Goal: Task Accomplishment & Management: Complete application form

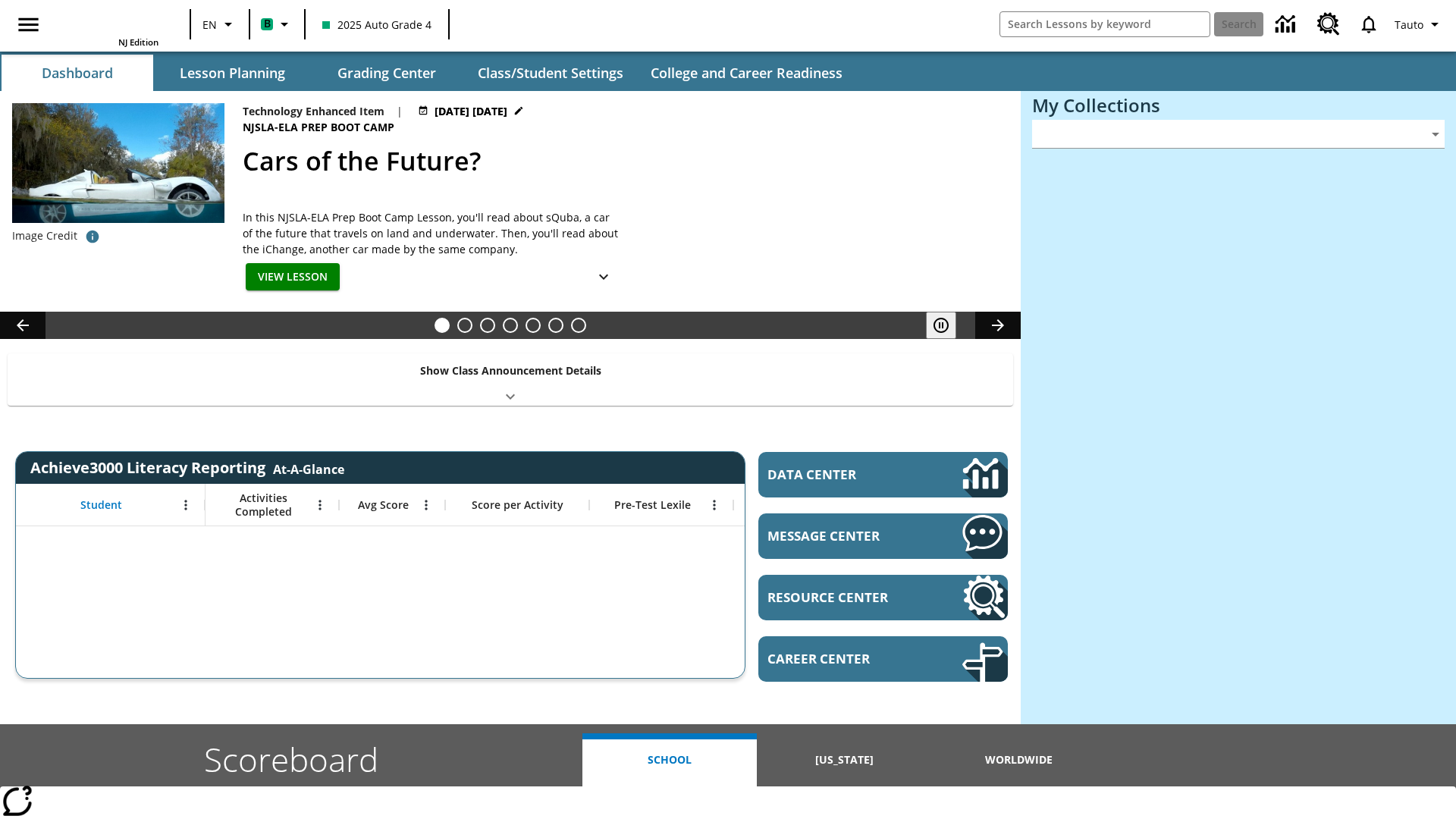
type input "-1"
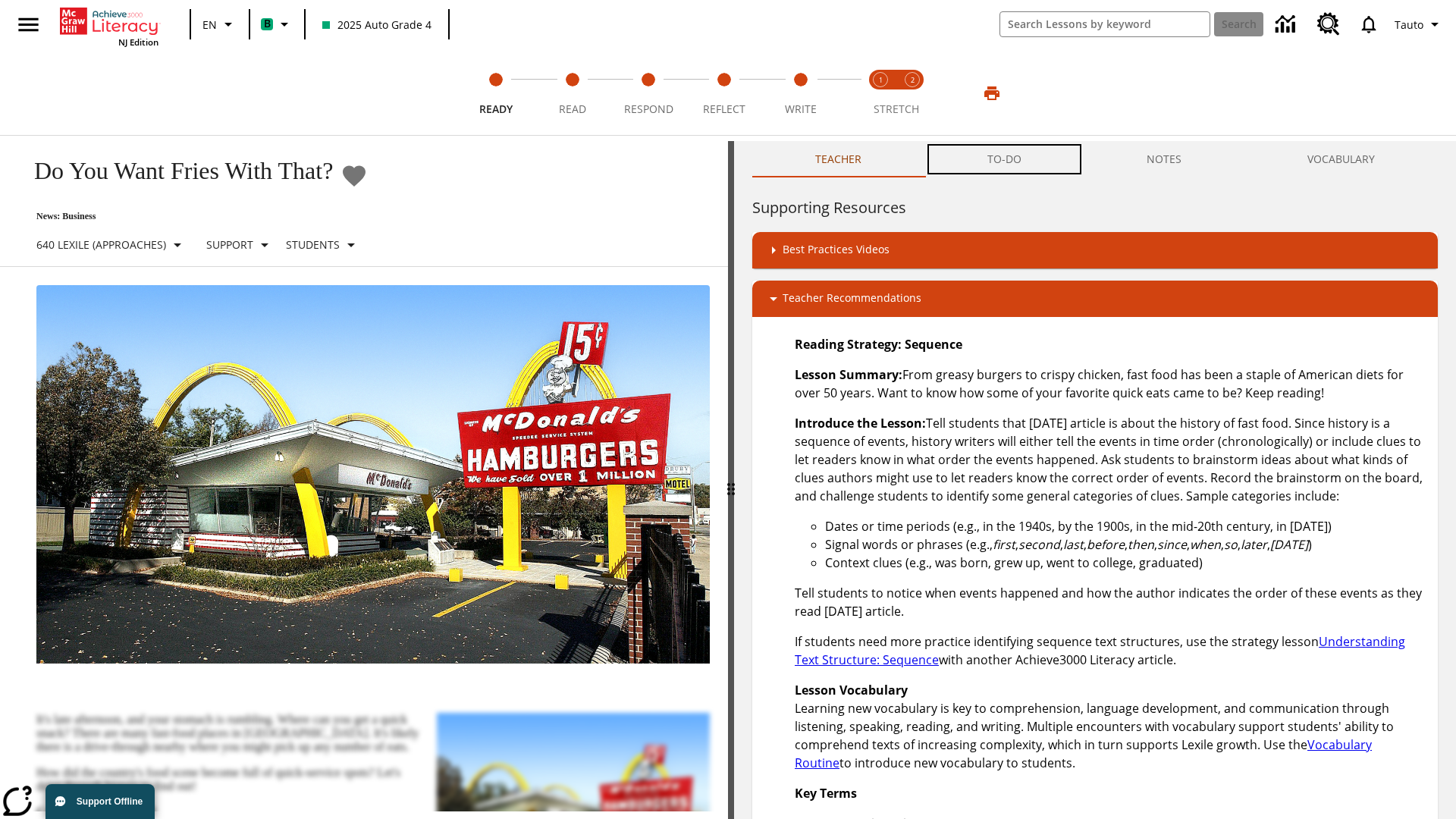
click at [1005, 159] on button "TO-DO" at bounding box center [1005, 159] width 160 height 37
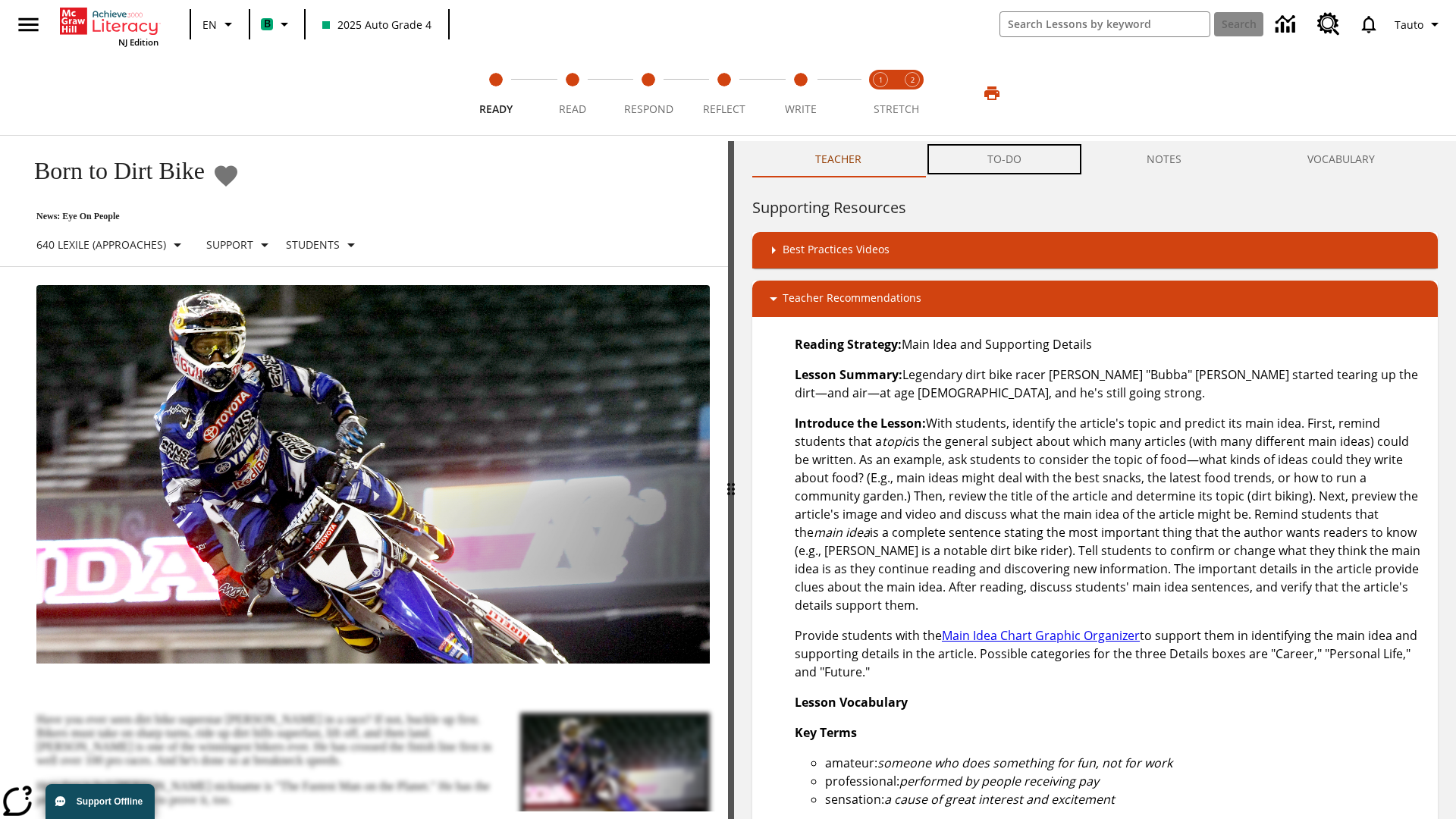
click at [1005, 159] on button "TO-DO" at bounding box center [1005, 159] width 160 height 37
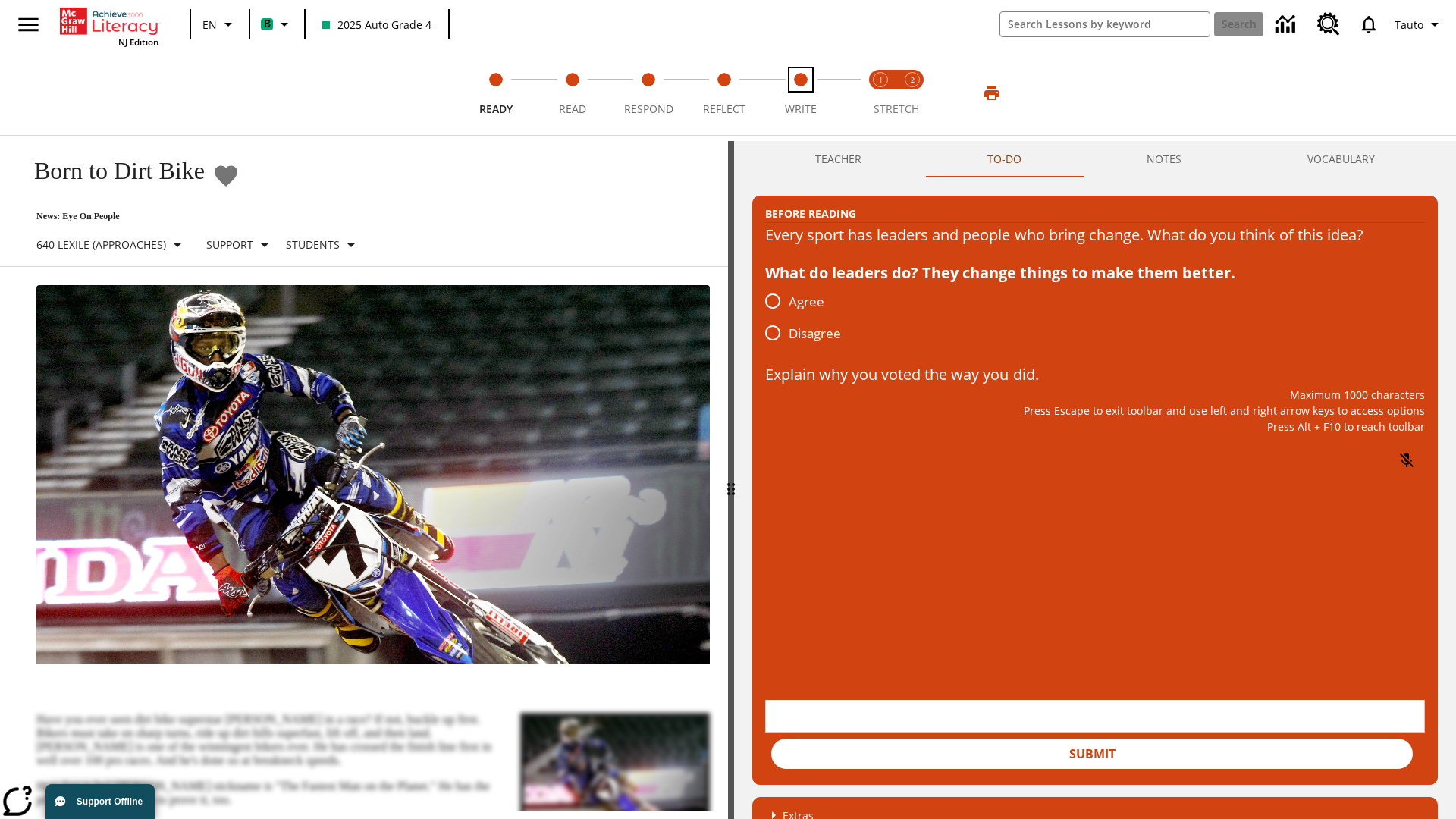
click at [800, 93] on span "Write" at bounding box center [801, 103] width 32 height 27
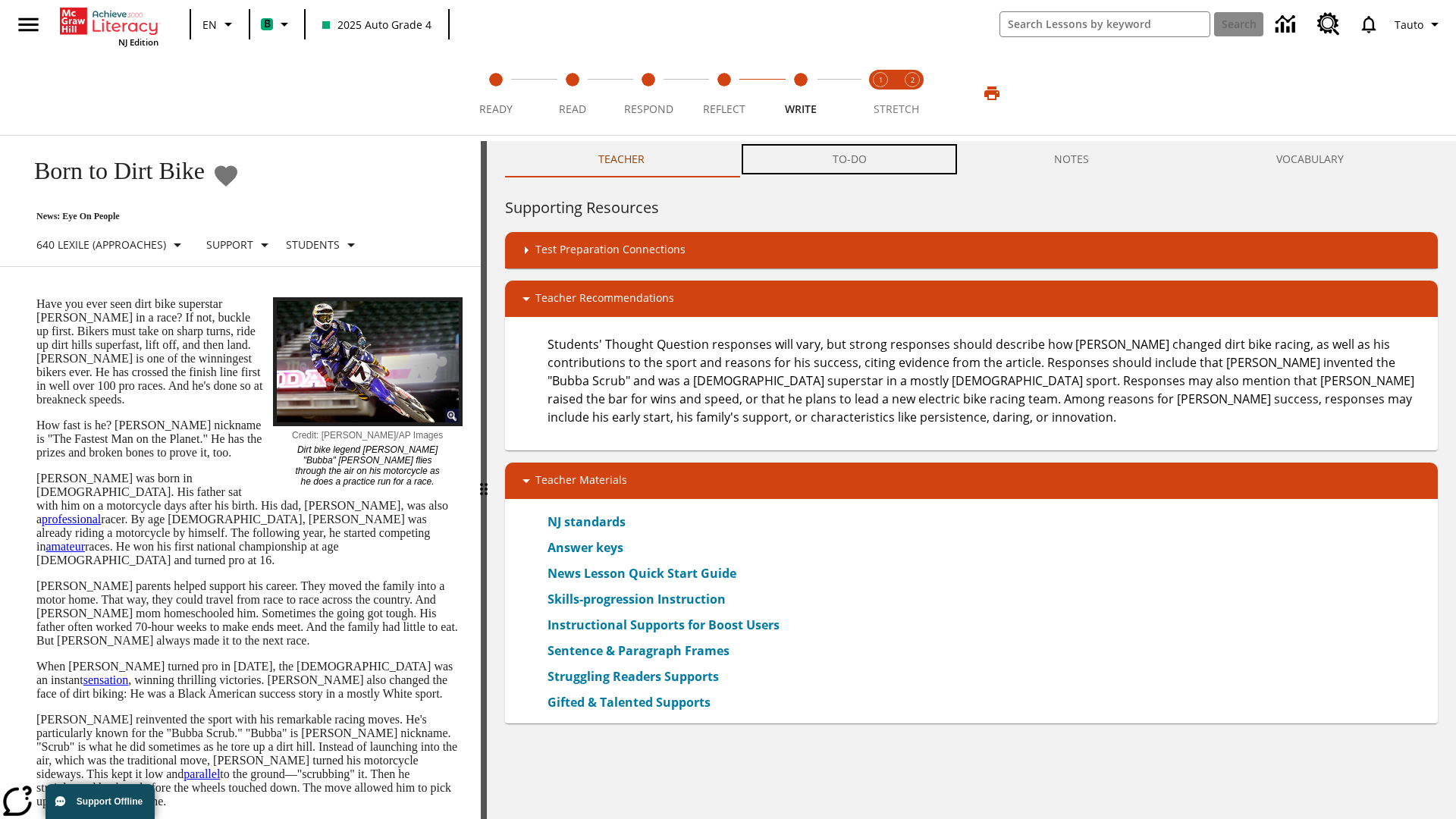
scroll to position [1, 0]
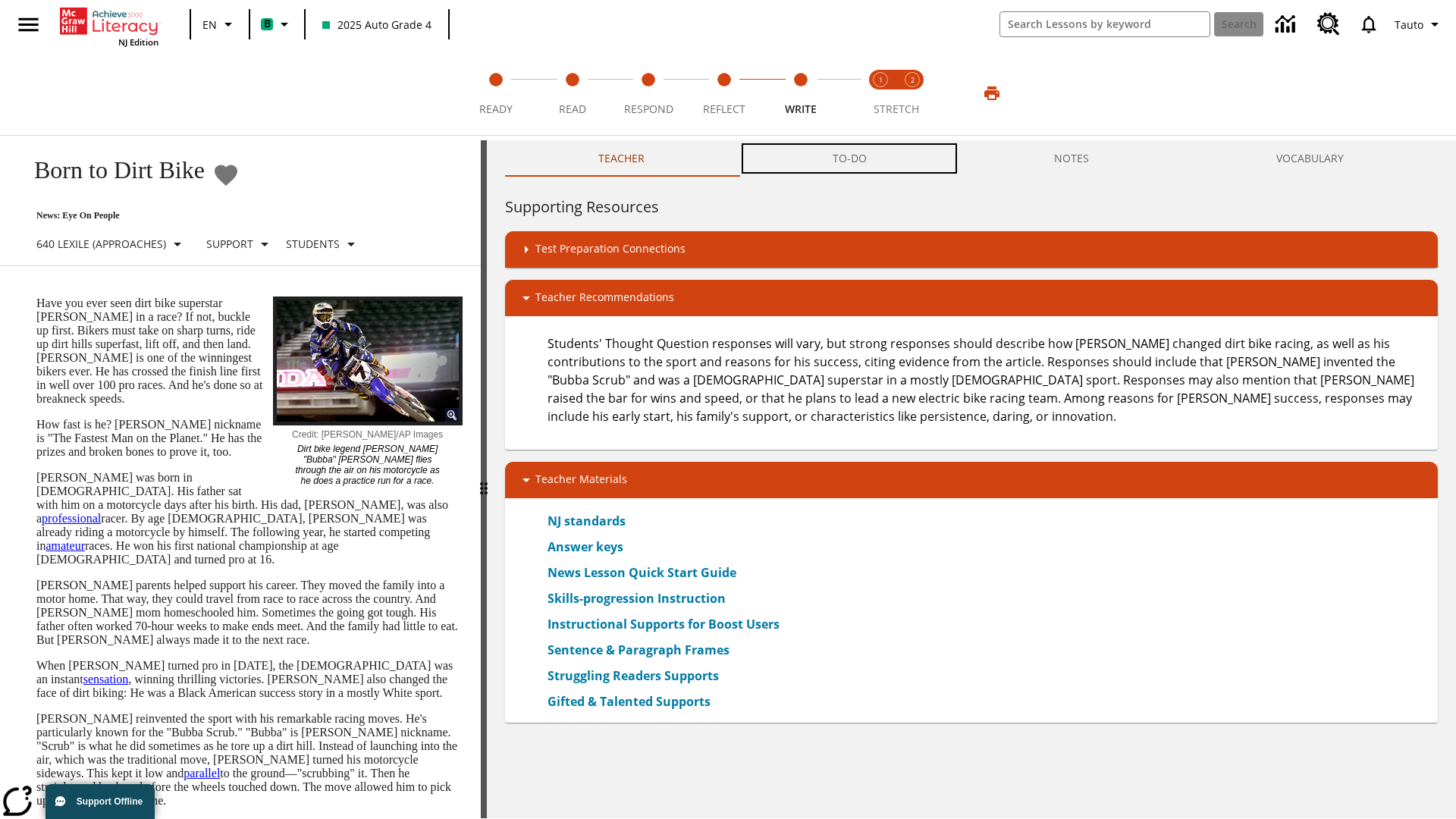
click at [850, 159] on button "TO-DO" at bounding box center [849, 159] width 222 height 37
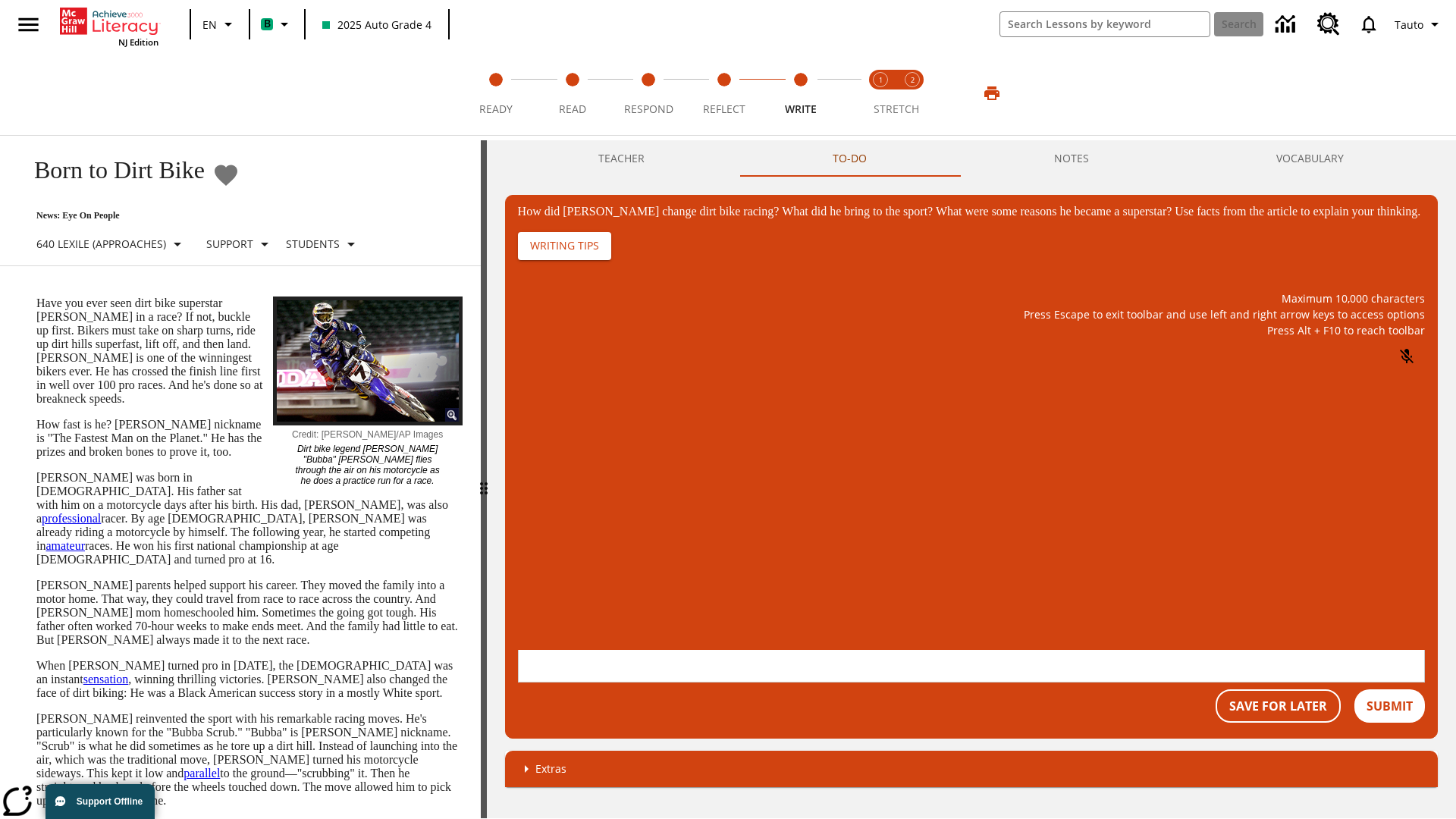
scroll to position [0, 0]
click at [1277, 689] on button "Save For Later" at bounding box center [1278, 706] width 125 height 33
click at [739, 552] on p "How did Stewart change dirt bike racing? What did he bring to the sport? What w…" at bounding box center [631, 551] width 215 height 13
click at [1277, 689] on button "Save For Later" at bounding box center [1278, 706] width 125 height 33
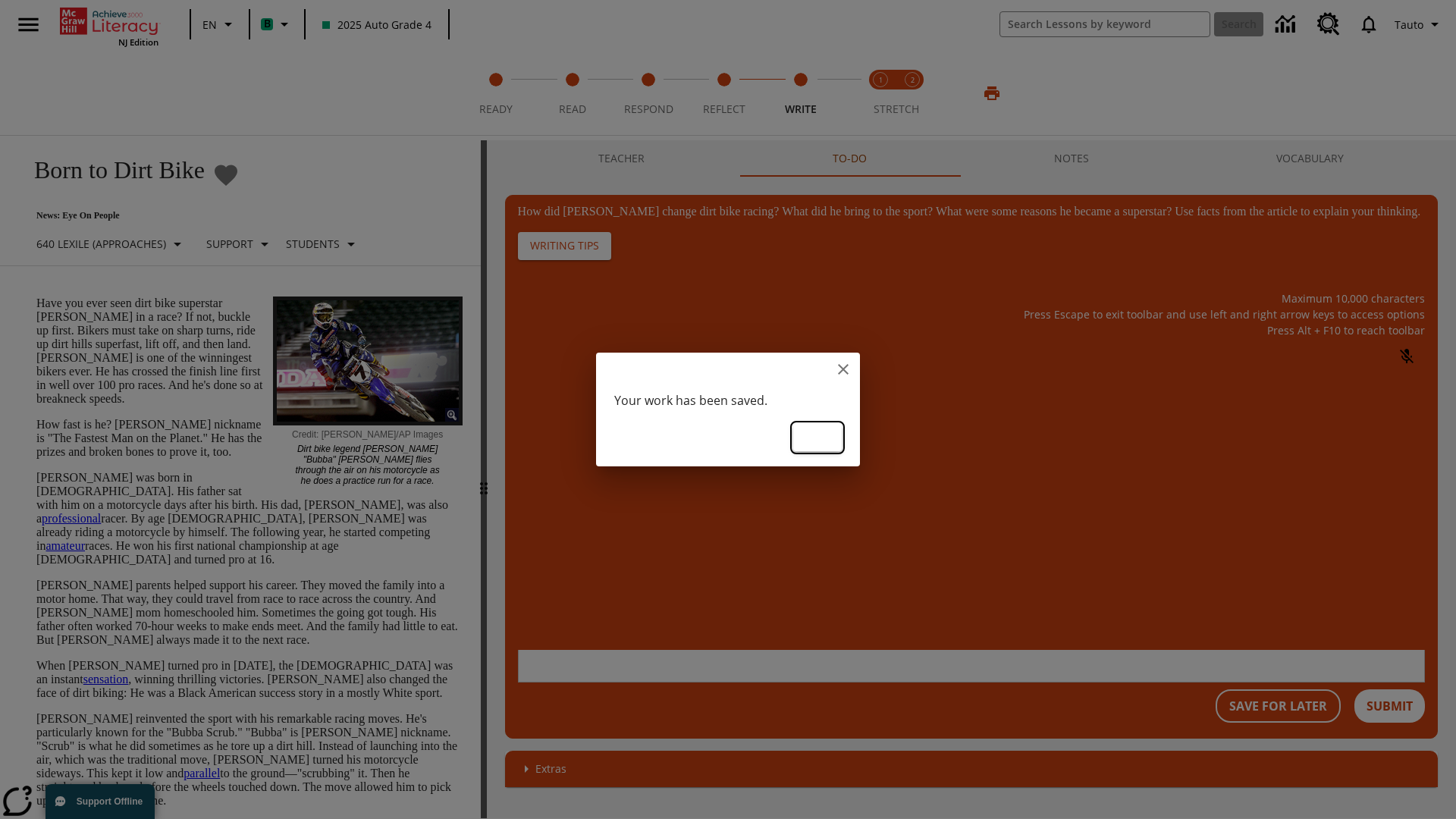
click at [818, 436] on button "Ok" at bounding box center [818, 438] width 48 height 28
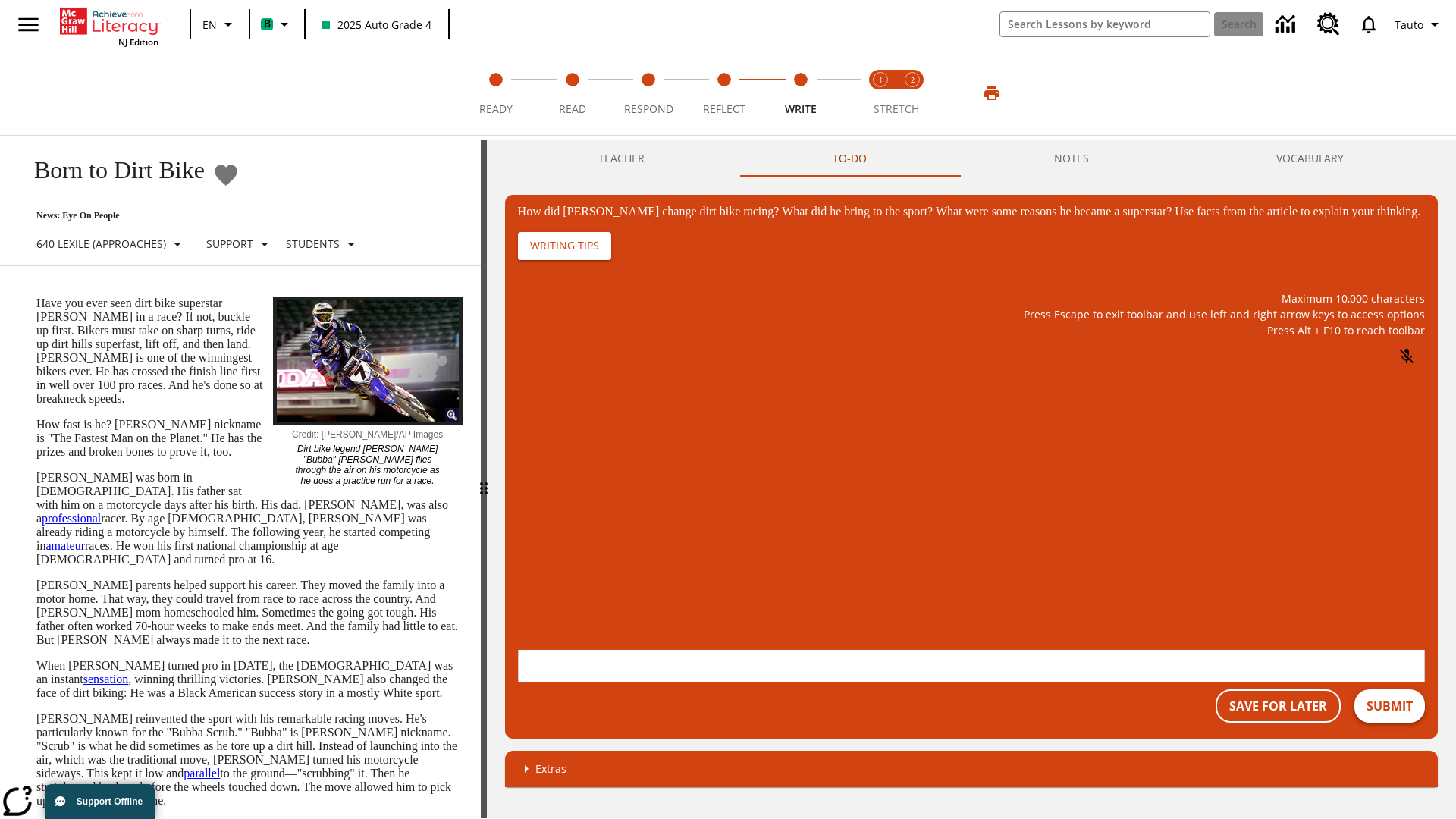
click at [1390, 689] on button "Submit" at bounding box center [1390, 706] width 71 height 33
